Goal: Use online tool/utility: Utilize a website feature to perform a specific function

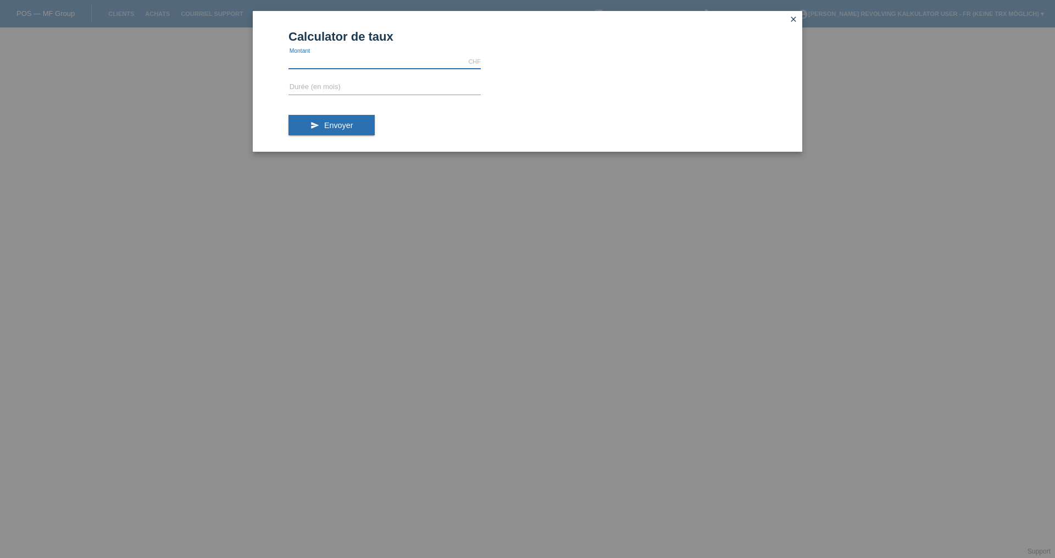
click at [396, 63] on input "text" at bounding box center [384, 62] width 192 height 14
type input "1059.00"
click at [379, 87] on input "text" at bounding box center [384, 88] width 192 height 14
type input "4"
click at [359, 124] on button "send Envoyer" at bounding box center [331, 125] width 86 height 21
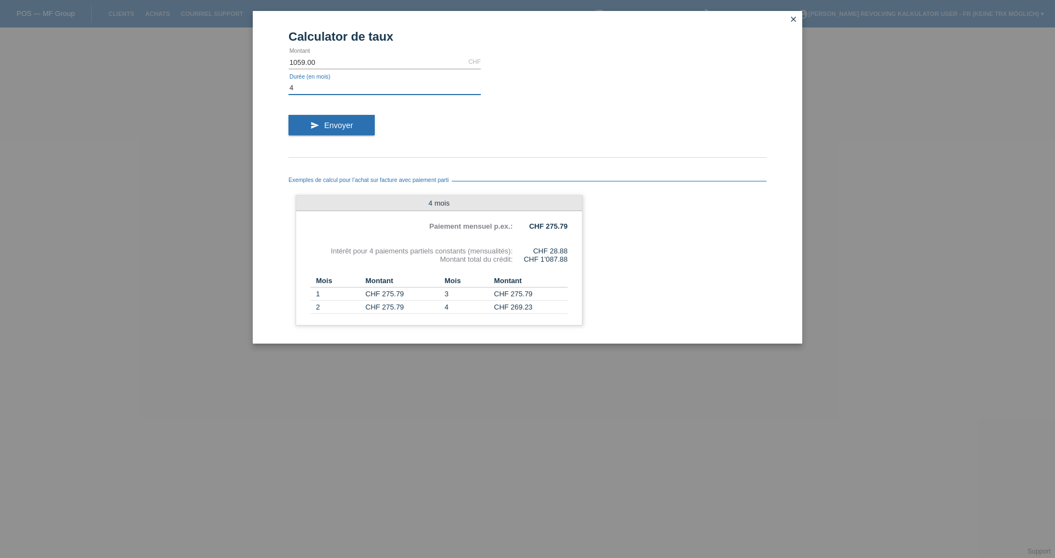
click at [298, 91] on input "4" at bounding box center [384, 88] width 192 height 14
type input "5"
click at [318, 129] on button "send Envoyer" at bounding box center [331, 125] width 86 height 21
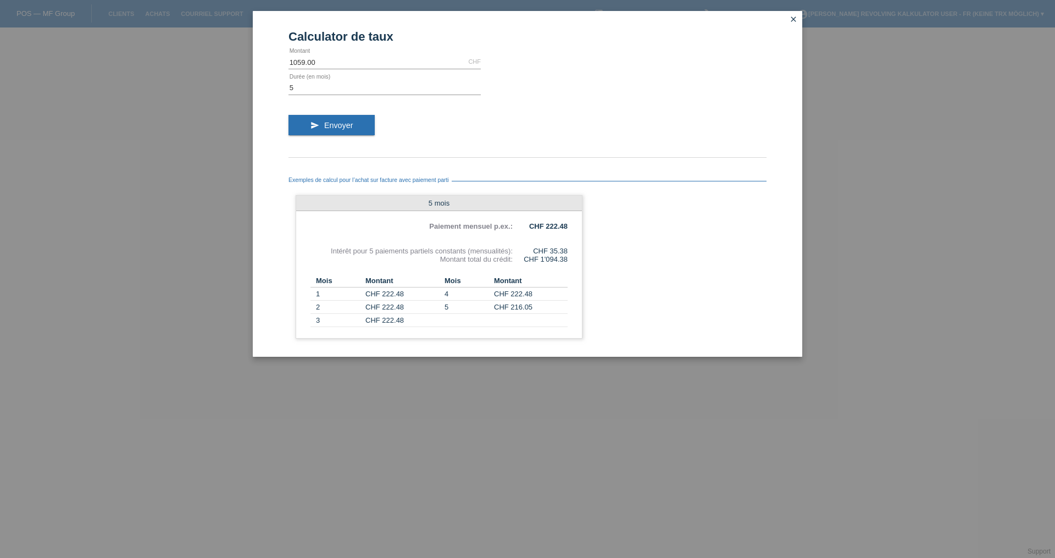
click at [797, 20] on icon "close" at bounding box center [793, 19] width 9 height 9
